Goal: Transaction & Acquisition: Purchase product/service

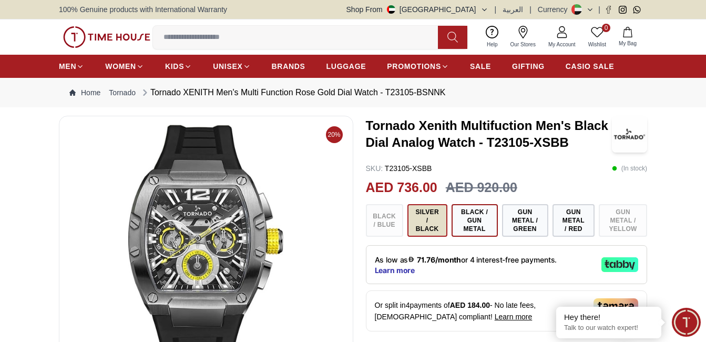
click at [431, 222] on button "Silver / Black" at bounding box center [427, 220] width 40 height 33
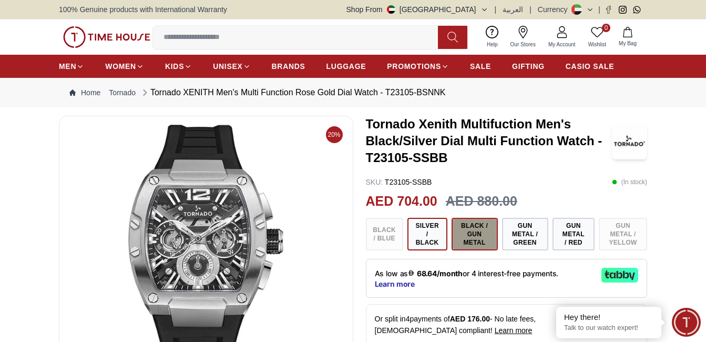
click at [469, 234] on button "Black / Gun Metal" at bounding box center [474, 234] width 46 height 33
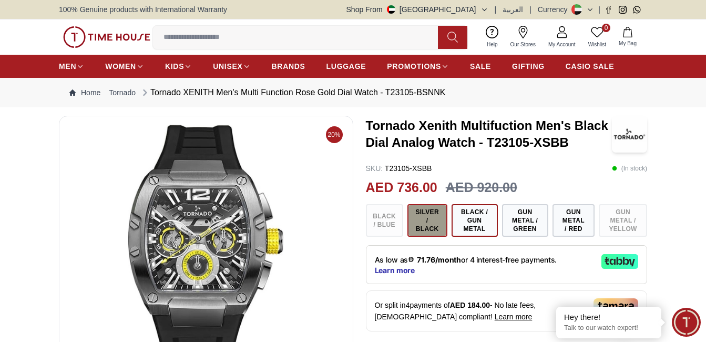
click at [446, 224] on button "Silver / Black" at bounding box center [427, 220] width 40 height 33
